Goal: Task Accomplishment & Management: Manage account settings

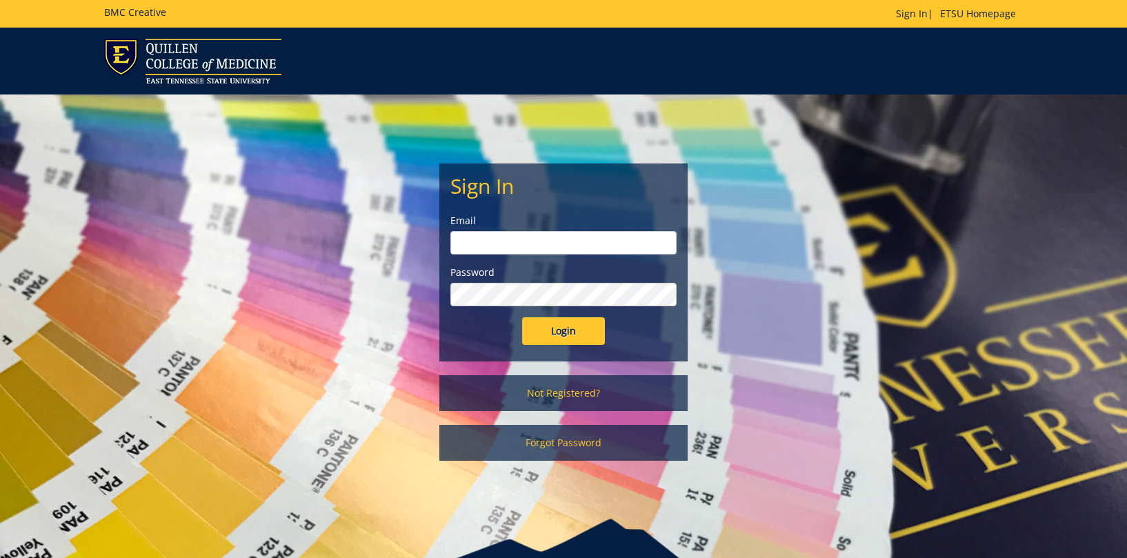
click at [520, 255] on form "Sign In Email Password Login" at bounding box center [564, 260] width 226 height 170
click at [536, 247] on input "email" at bounding box center [564, 242] width 226 height 23
type input "projects@etsu.edu"
click at [581, 336] on input "Login" at bounding box center [563, 331] width 83 height 28
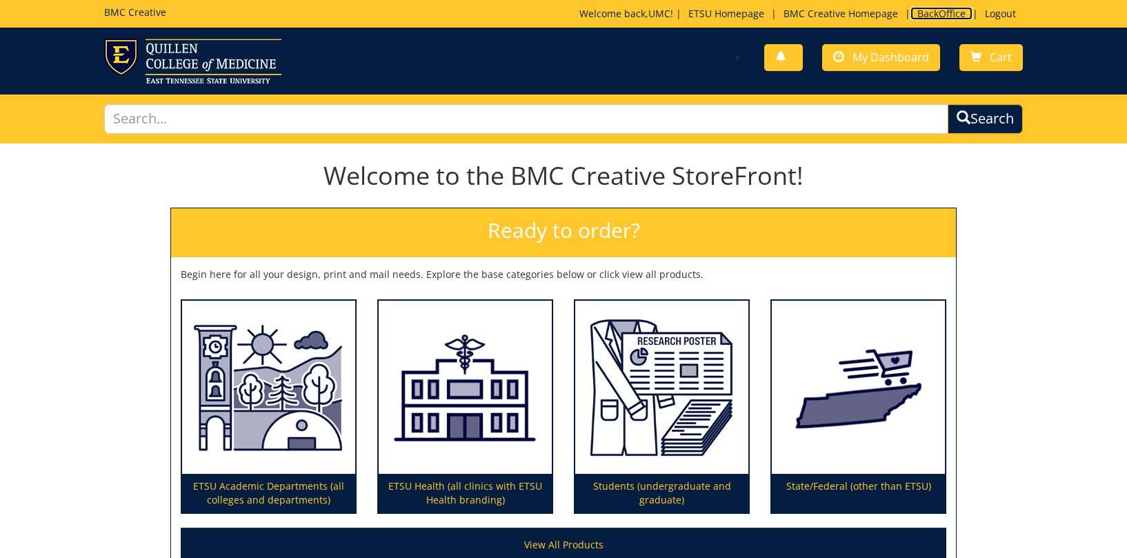
click at [942, 10] on link "BackOffice" at bounding box center [942, 13] width 62 height 13
